Goal: Entertainment & Leisure: Consume media (video, audio)

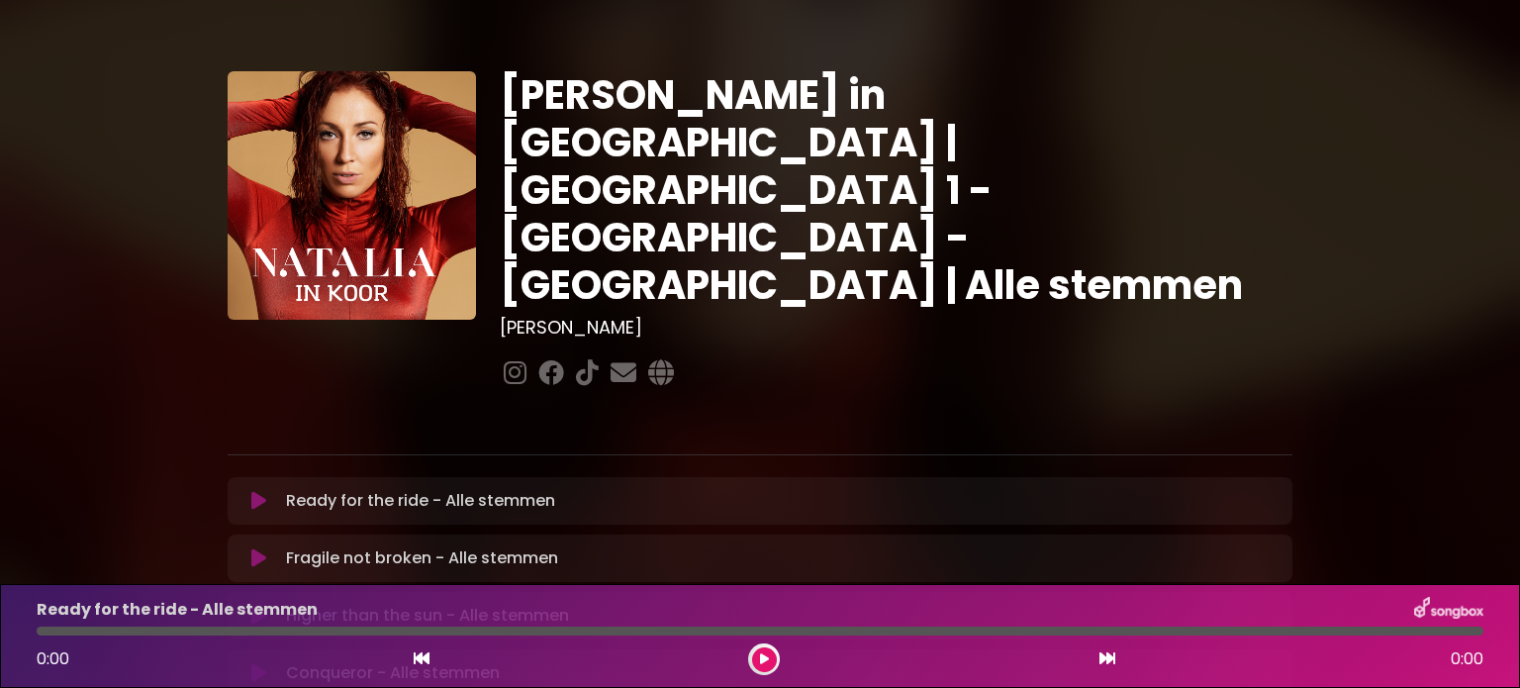
click at [260, 491] on icon at bounding box center [258, 501] width 15 height 20
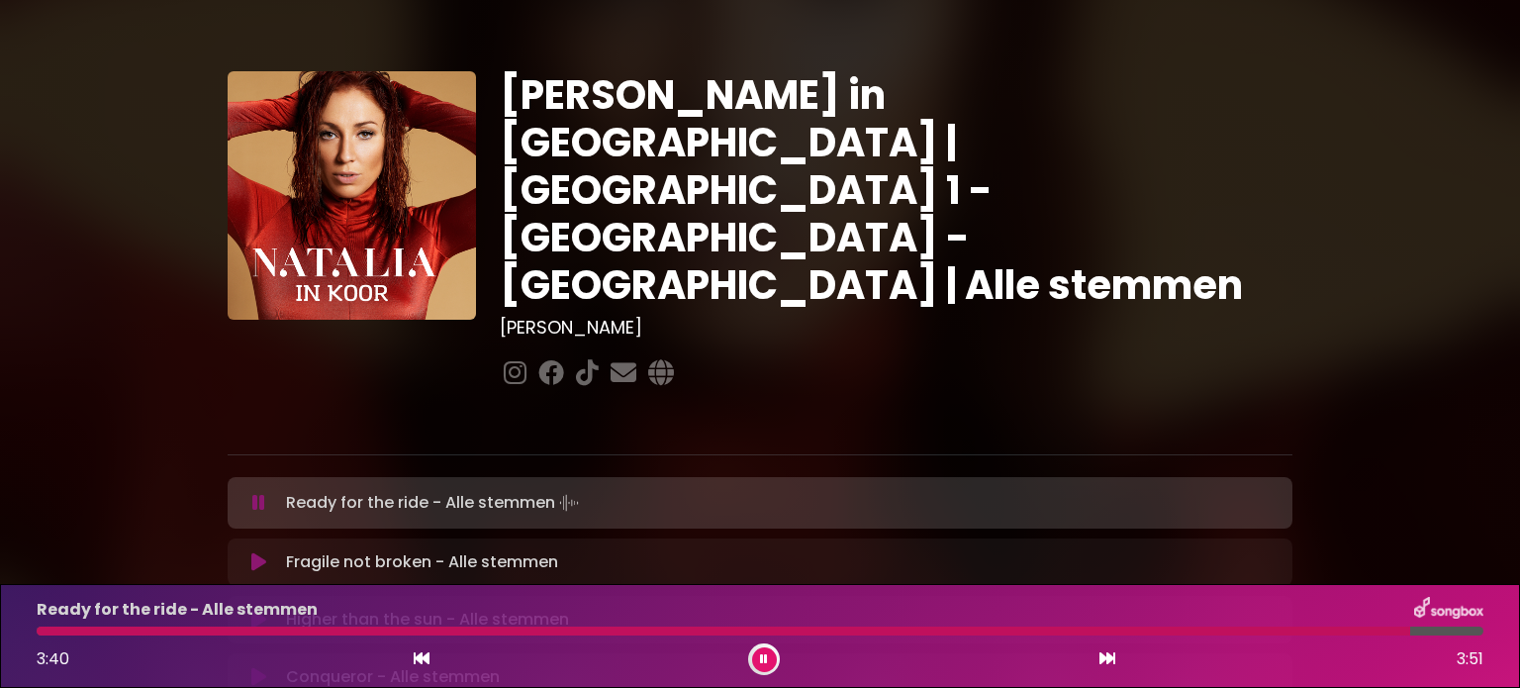
click at [256, 552] on icon at bounding box center [258, 562] width 15 height 20
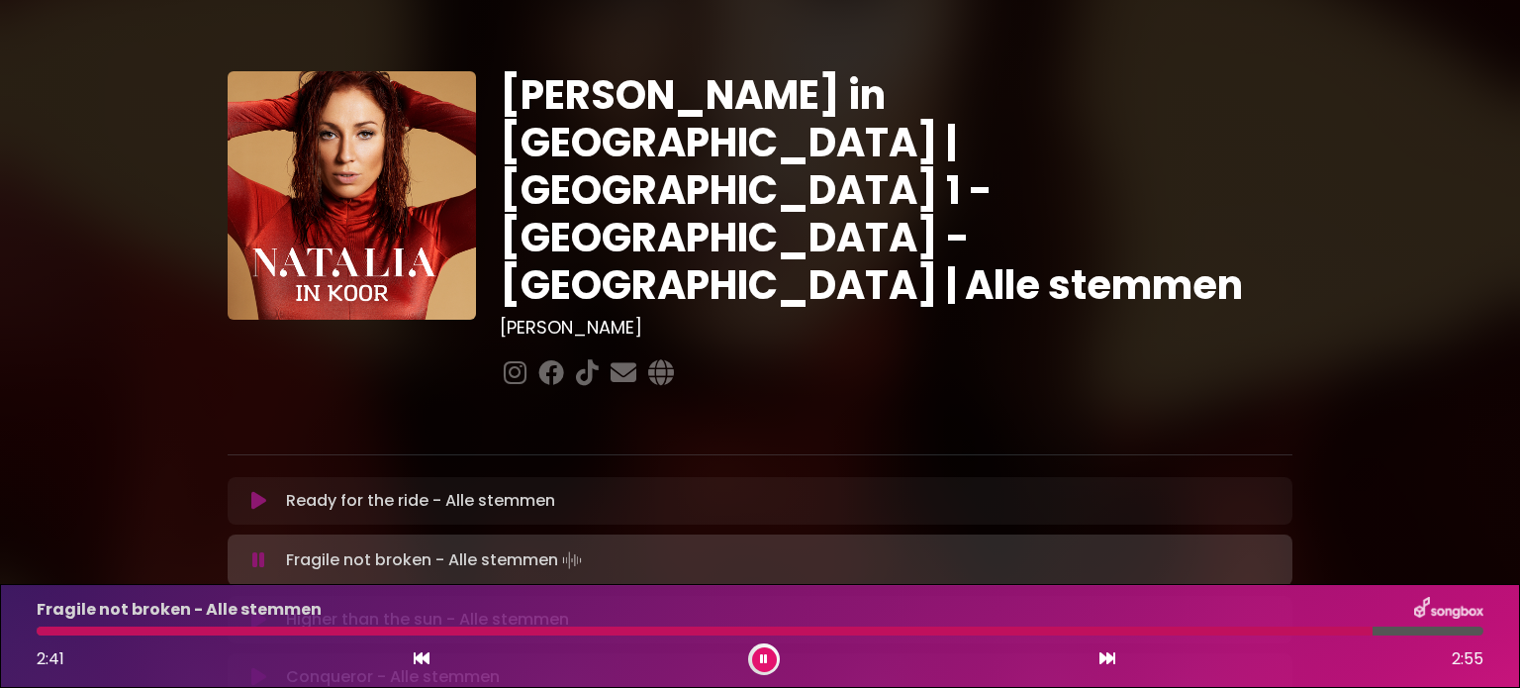
click at [260, 610] on icon at bounding box center [258, 620] width 15 height 20
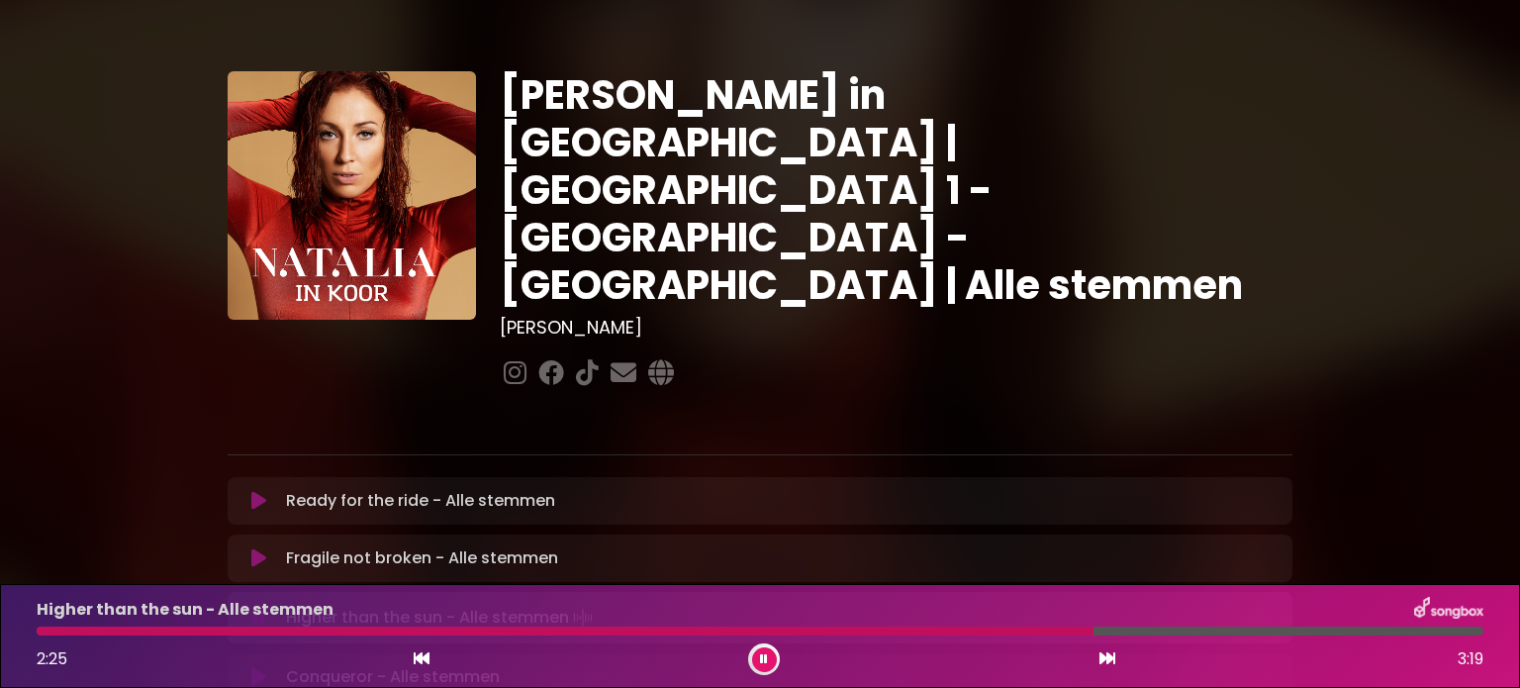
scroll to position [198, 0]
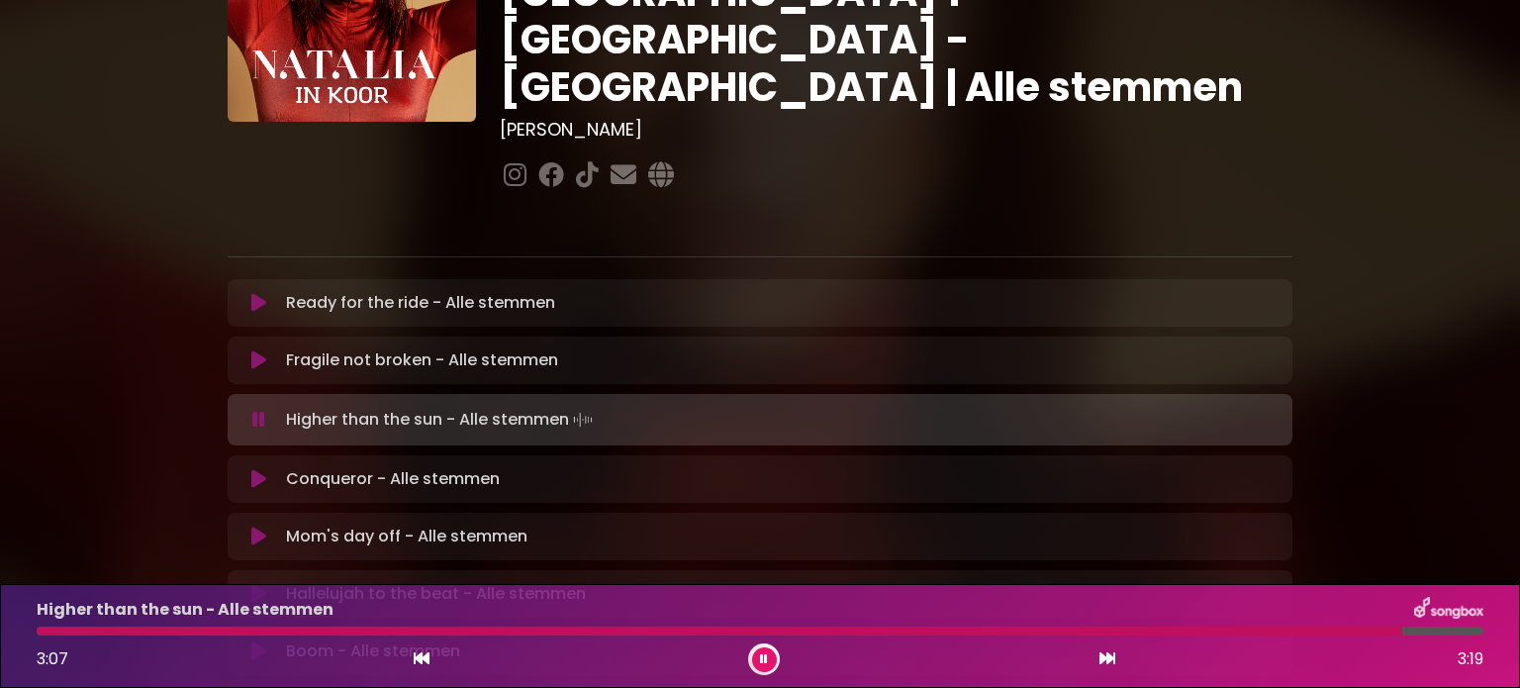
click at [251, 469] on icon at bounding box center [258, 479] width 15 height 20
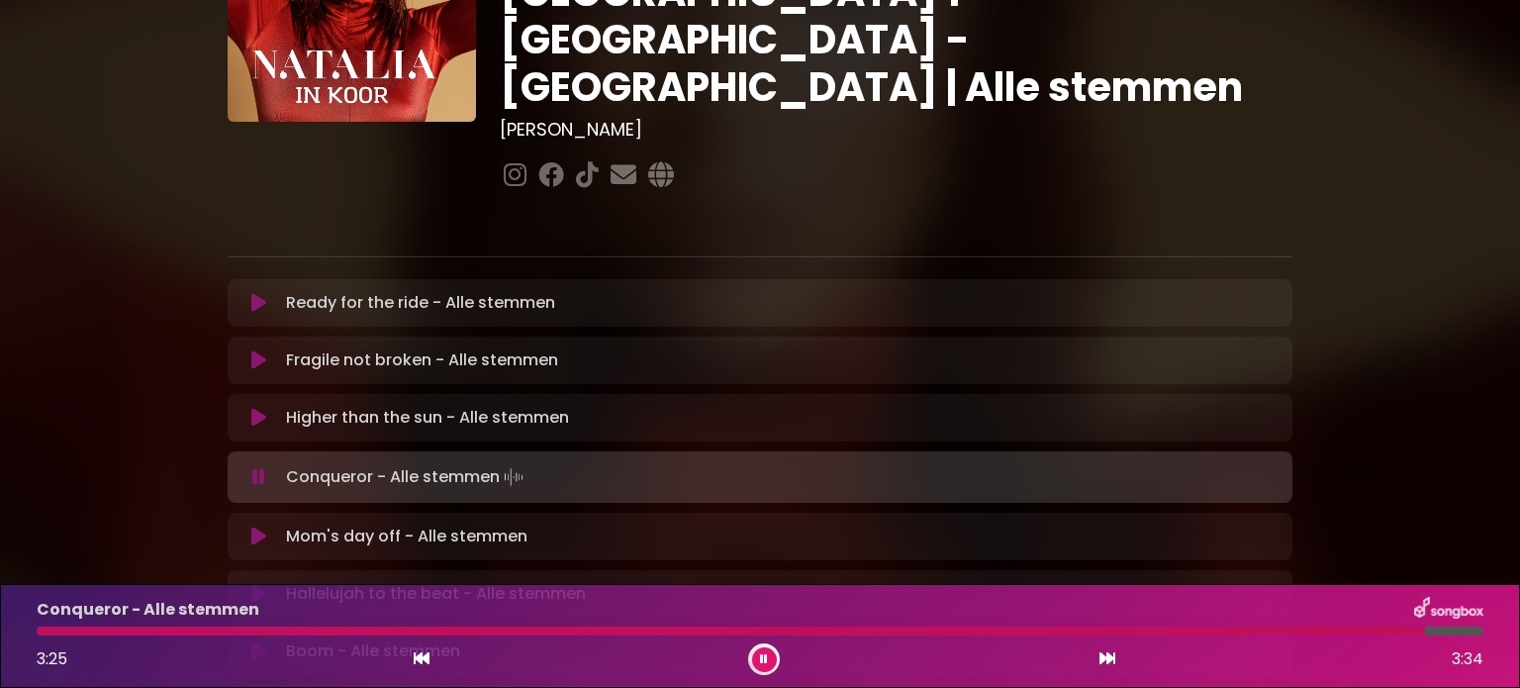
click at [251, 527] on icon at bounding box center [258, 537] width 15 height 20
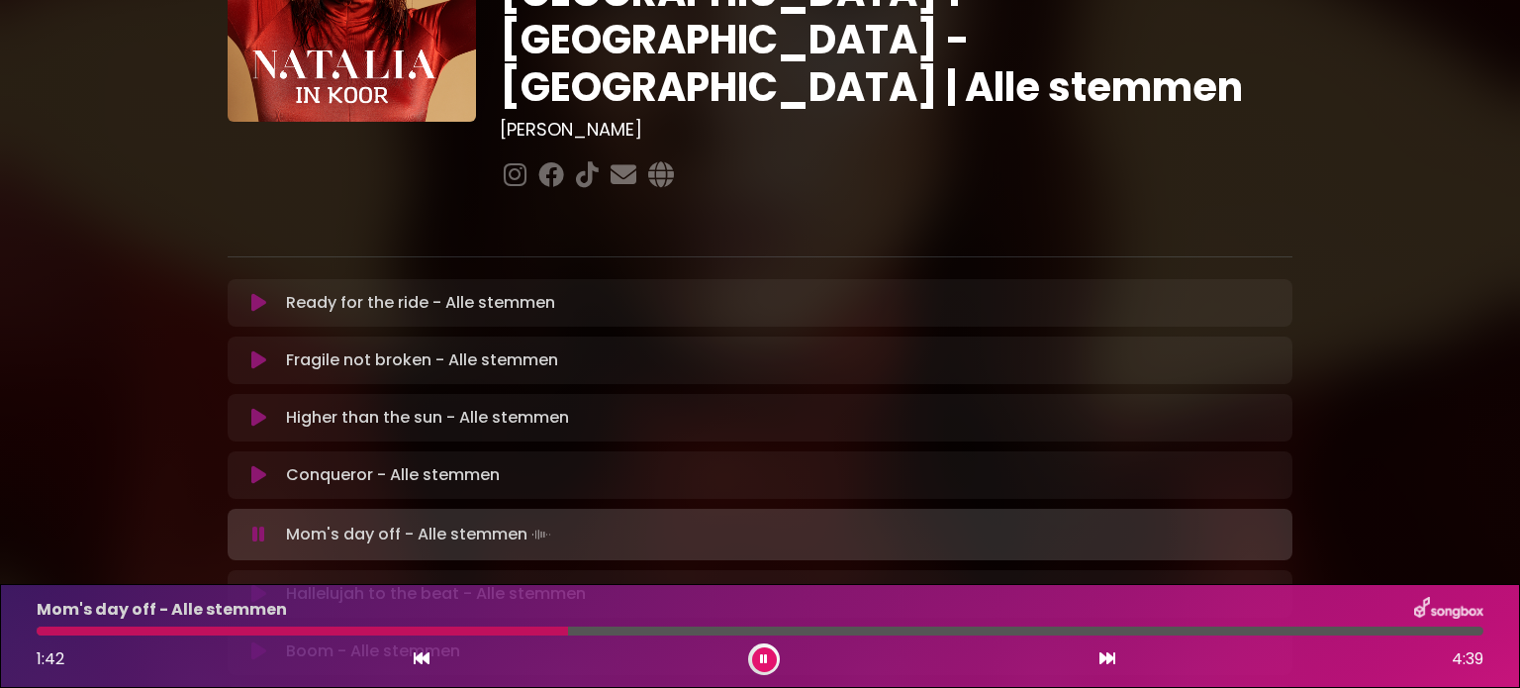
click at [265, 465] on icon at bounding box center [258, 475] width 15 height 20
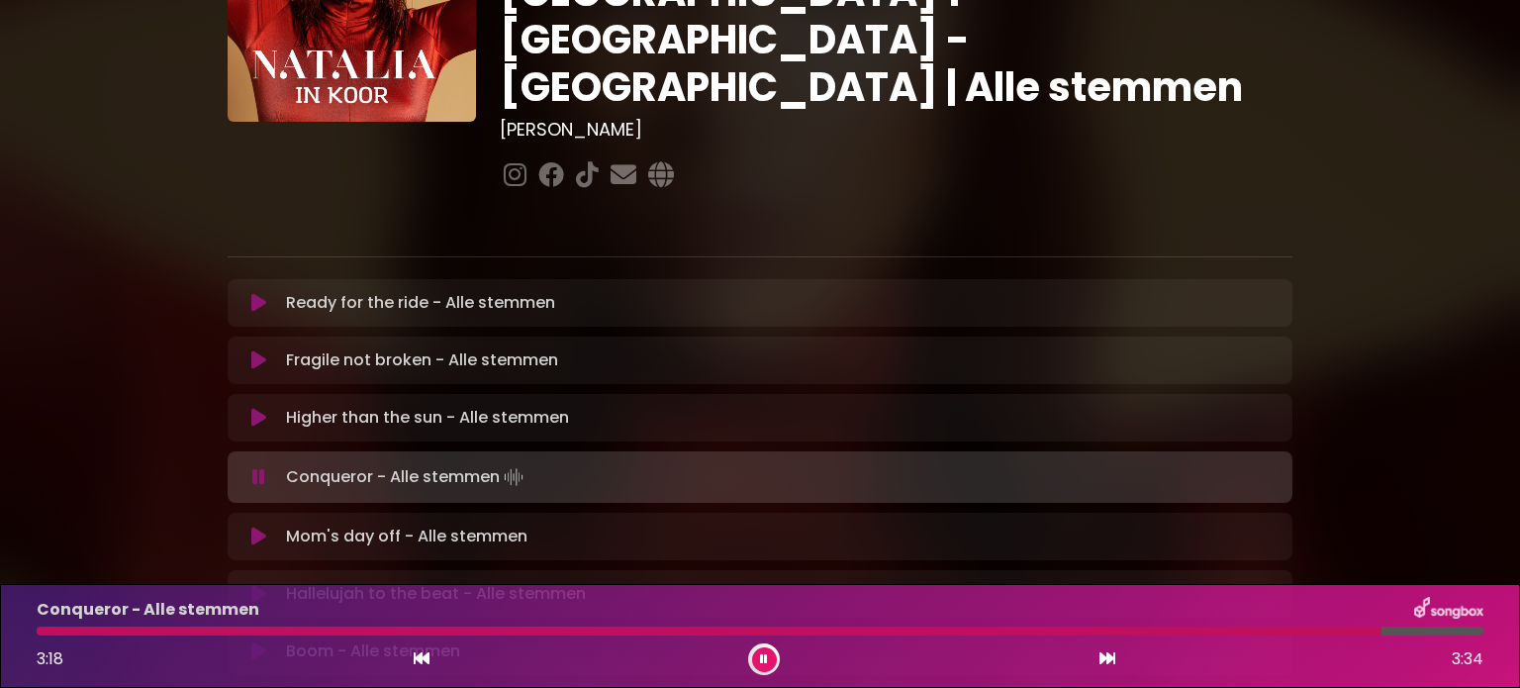
click at [249, 584] on button at bounding box center [259, 594] width 39 height 20
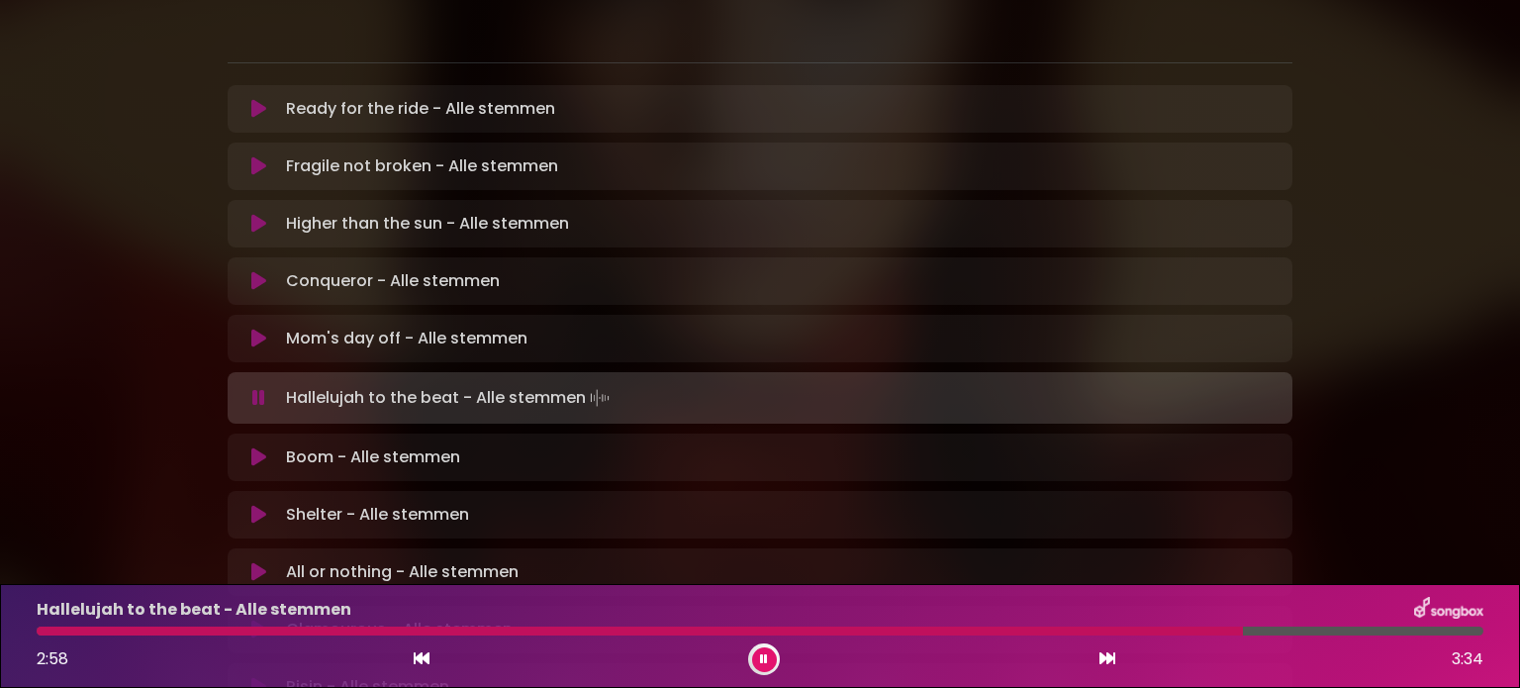
scroll to position [396, 0]
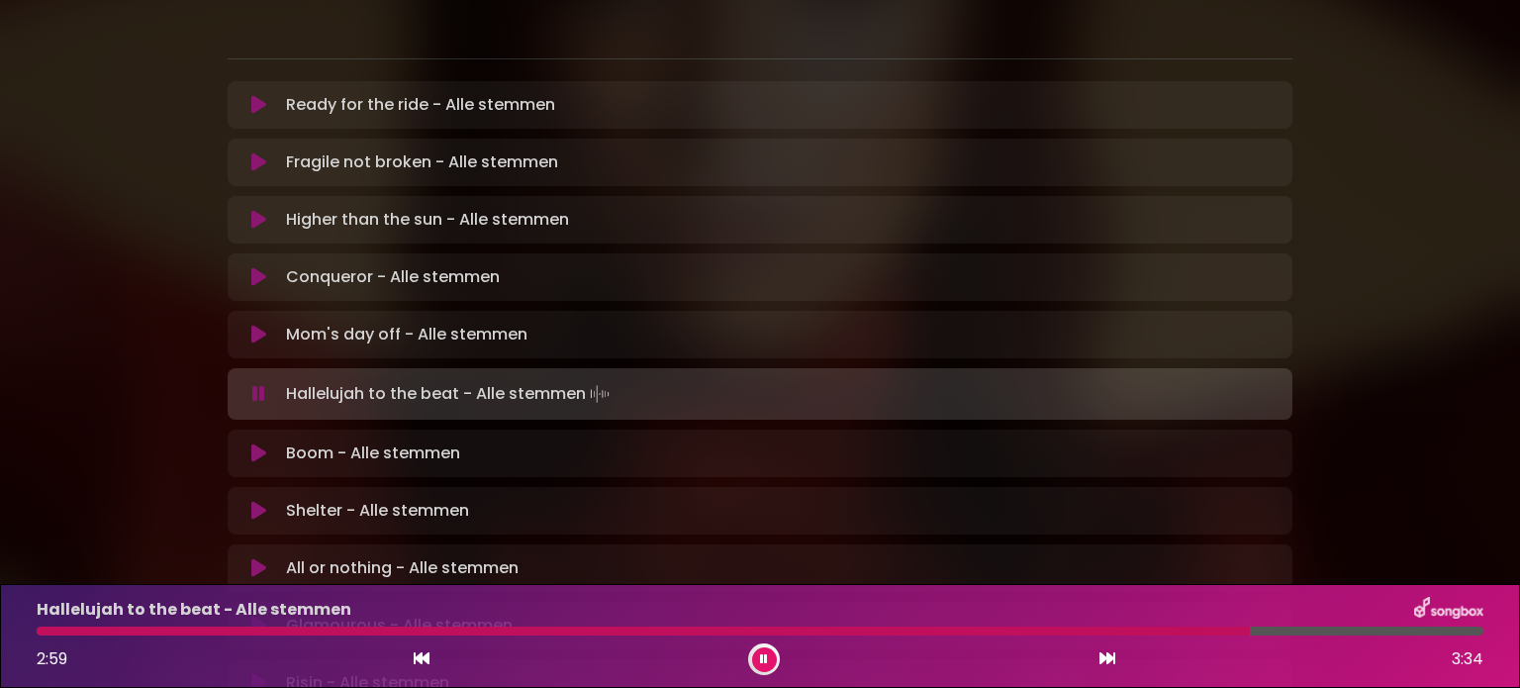
click at [251, 443] on icon at bounding box center [258, 453] width 15 height 20
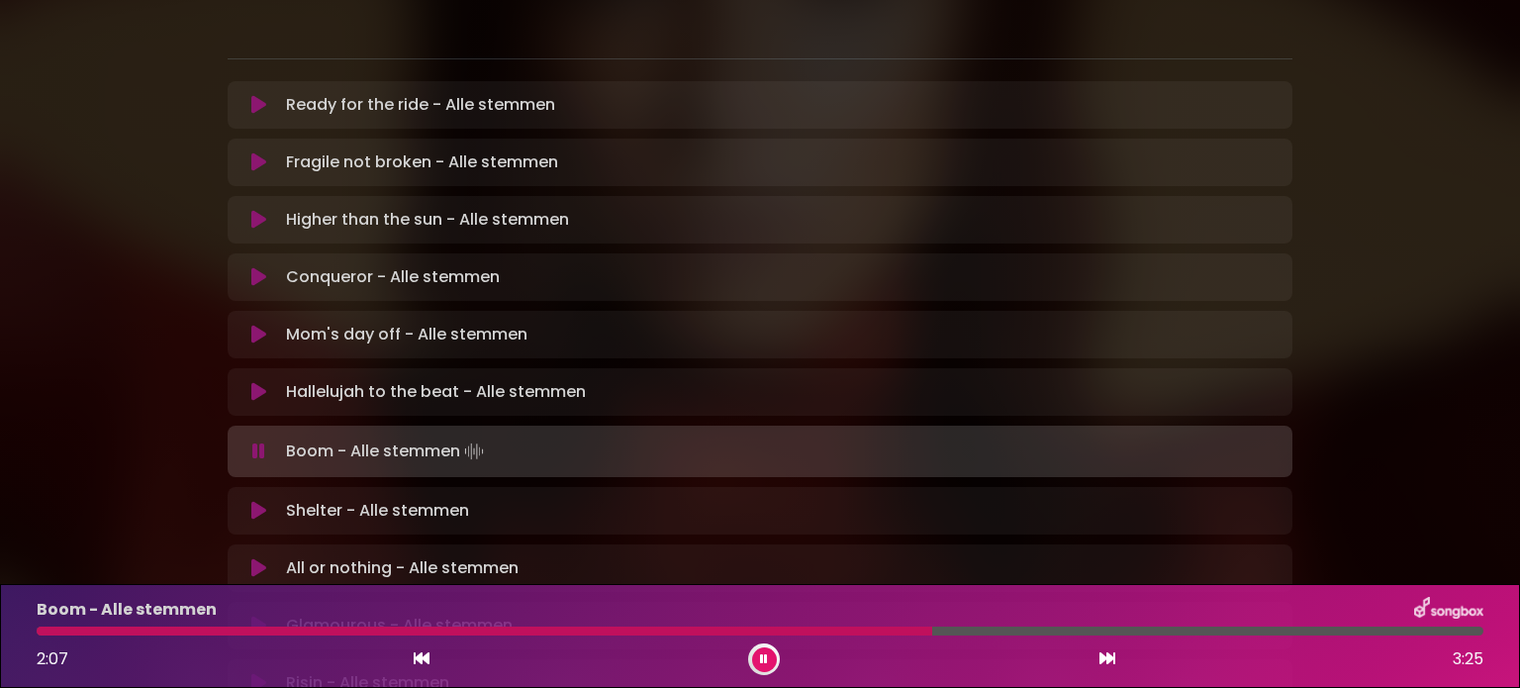
click at [254, 501] on icon at bounding box center [258, 511] width 15 height 20
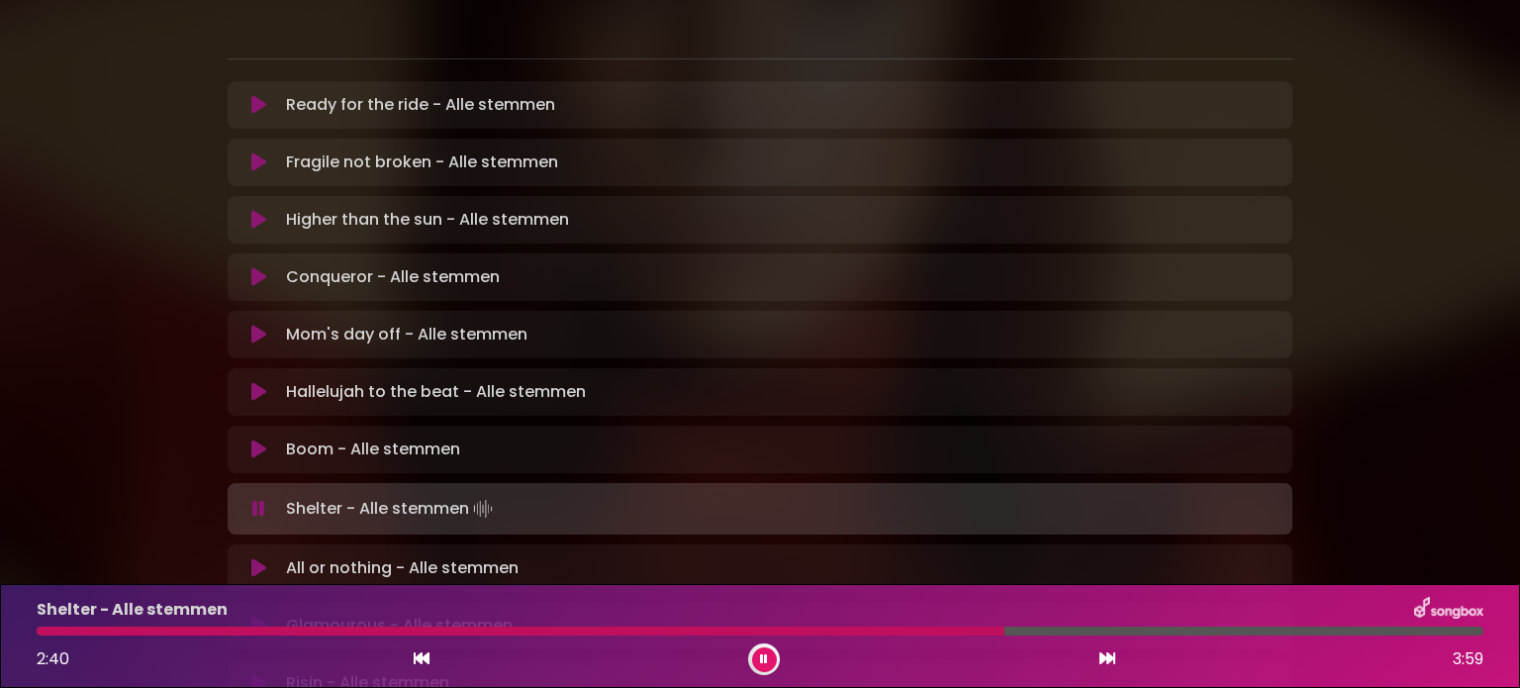
click at [259, 558] on icon at bounding box center [258, 568] width 15 height 20
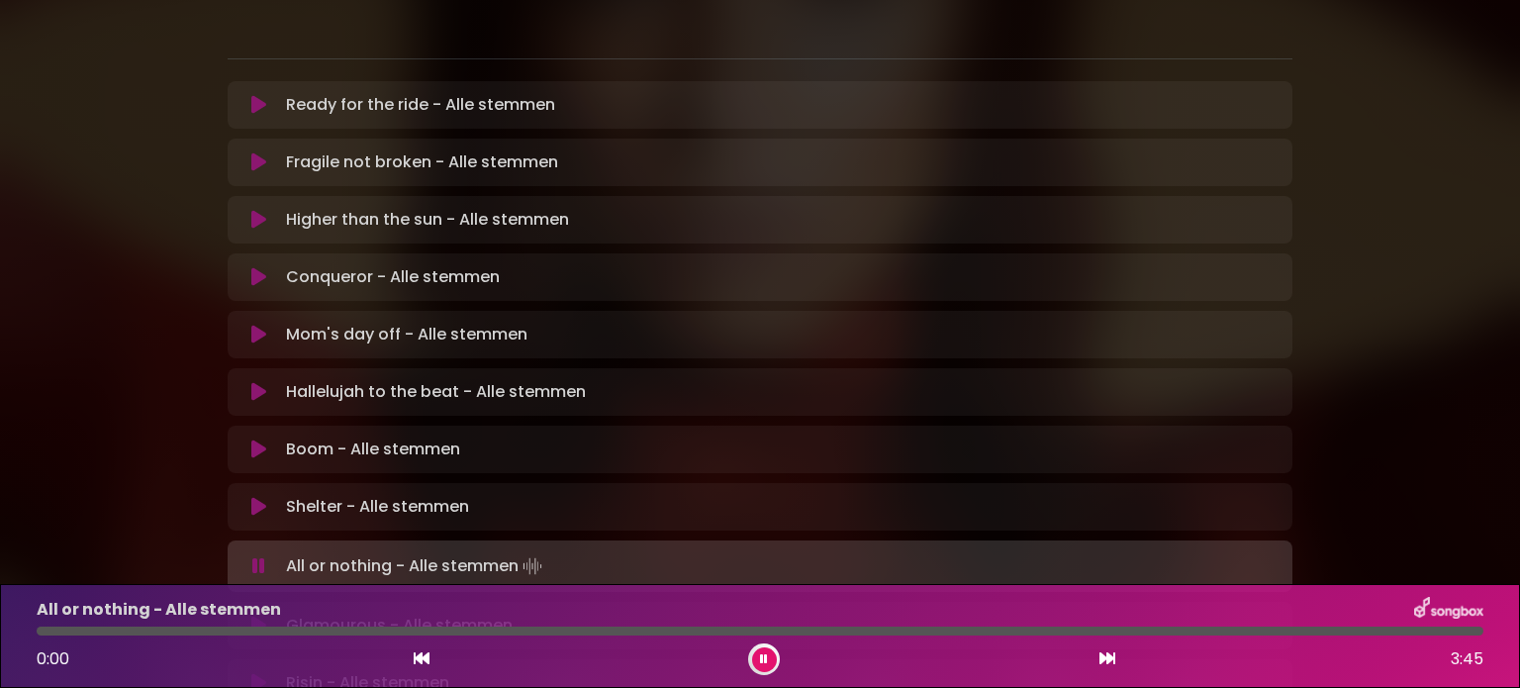
scroll to position [594, 0]
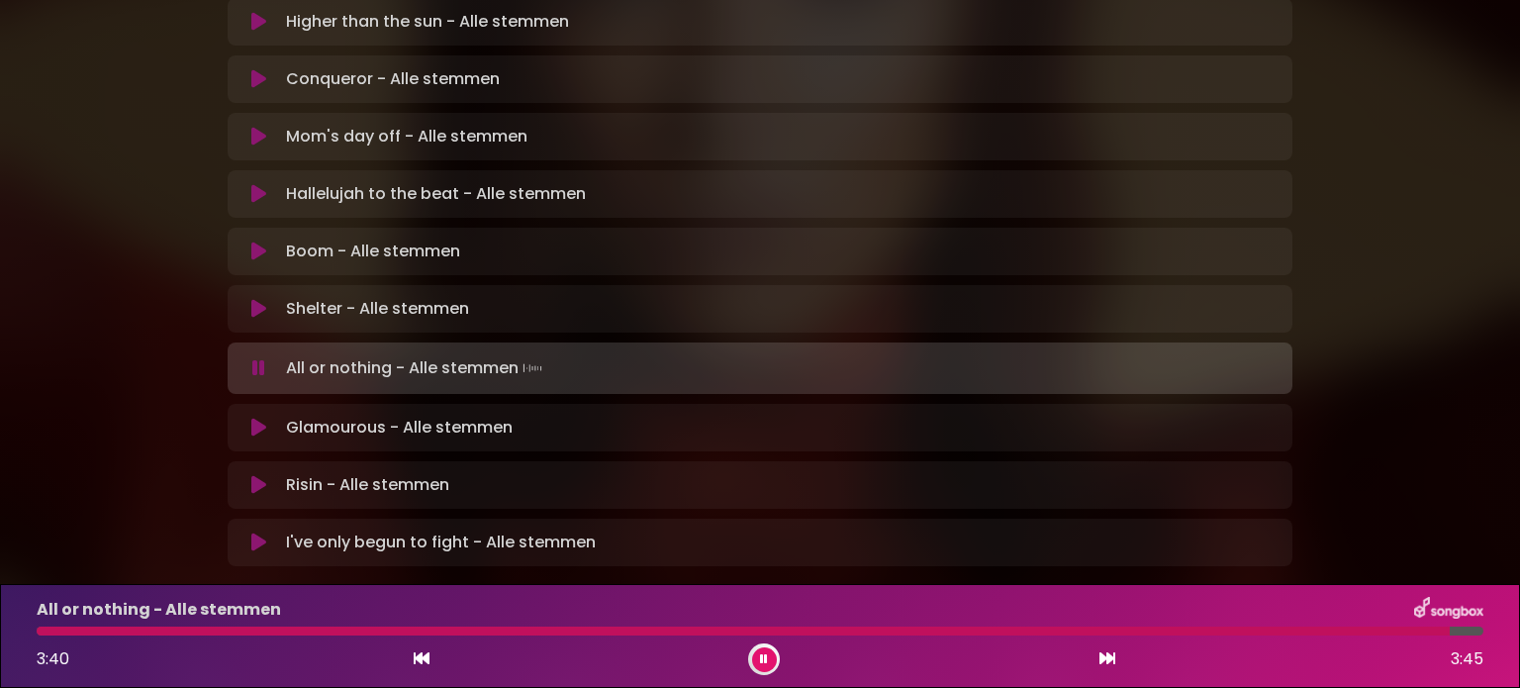
click at [254, 418] on icon at bounding box center [258, 428] width 15 height 20
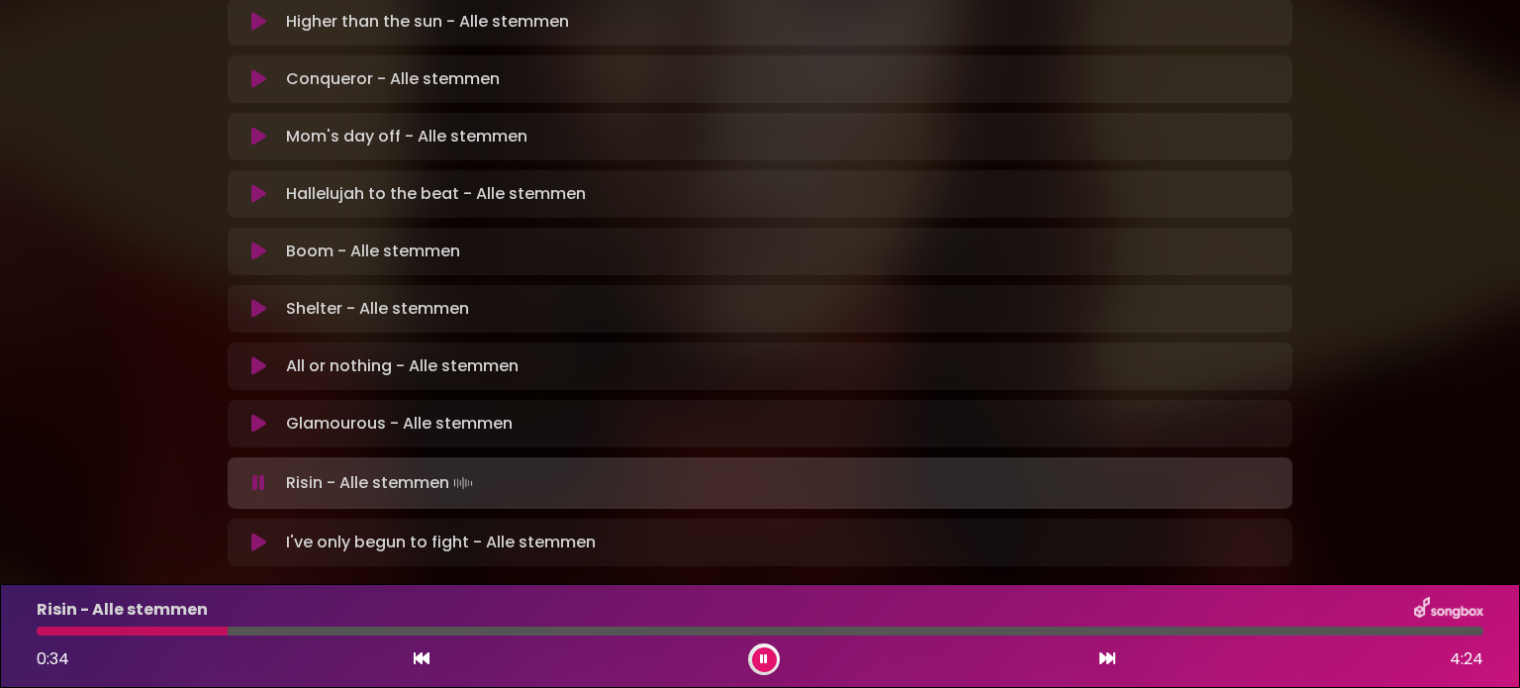
click at [763, 660] on icon at bounding box center [764, 659] width 8 height 12
